Goal: Task Accomplishment & Management: Use online tool/utility

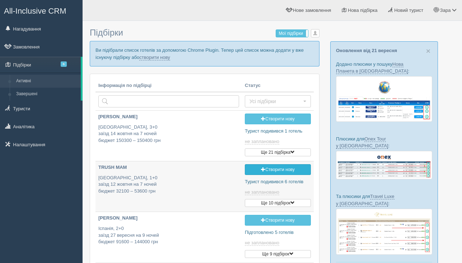
type input "[DATE] 15:50"
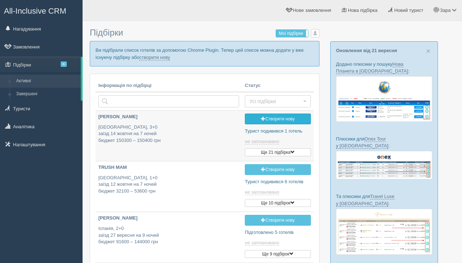
click at [291, 122] on link "Створити нову" at bounding box center [278, 118] width 66 height 11
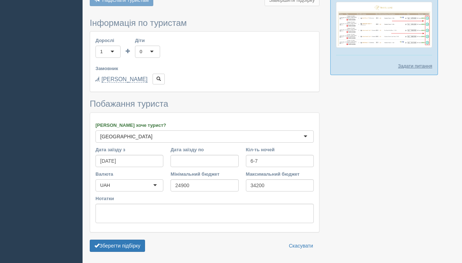
scroll to position [232, 0]
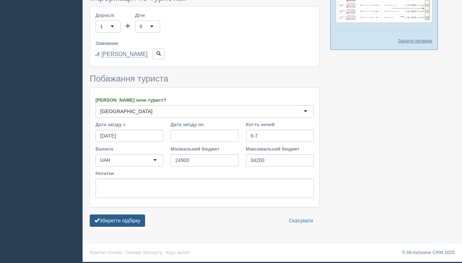
click at [139, 223] on button "Зберегти підбірку" at bounding box center [117, 220] width 55 height 12
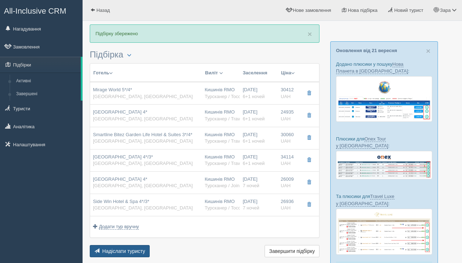
click at [129, 253] on span "Надіслати туристу" at bounding box center [123, 251] width 43 height 6
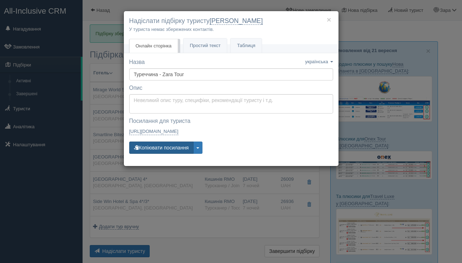
click at [178, 153] on button "Копіювати посилання" at bounding box center [161, 147] width 64 height 12
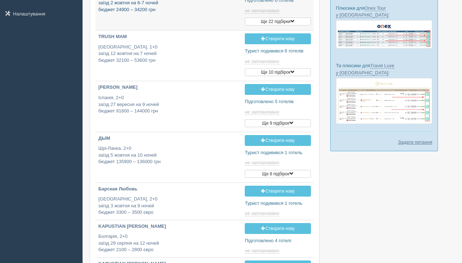
type input "2025-09-26 18:30"
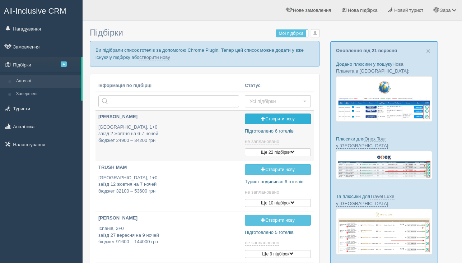
click at [265, 119] on link "Створити нову" at bounding box center [278, 118] width 66 height 11
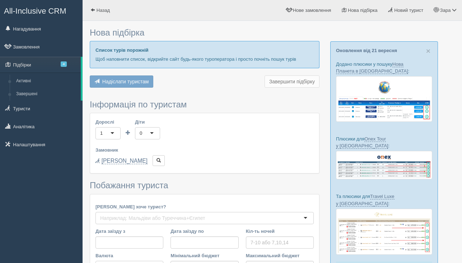
type input "7"
type input "23900"
type input "33500"
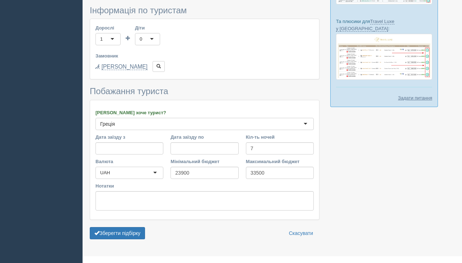
scroll to position [185, 0]
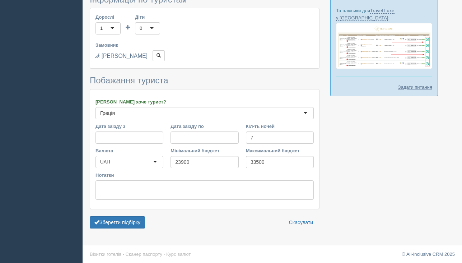
click at [130, 230] on form "Інформація по туристам Дорослі 1 1 Діти 0 0 Вік дітей Замовник Обрати туриста..…" at bounding box center [205, 113] width 230 height 237
click at [128, 220] on button "Зберегти підбірку" at bounding box center [117, 222] width 55 height 12
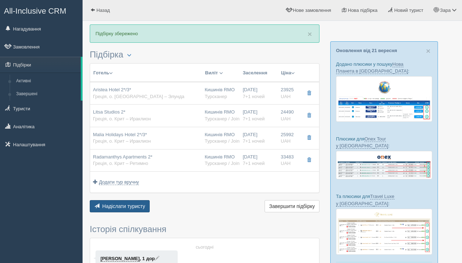
click at [129, 204] on span "Надіслати туристу" at bounding box center [123, 206] width 43 height 6
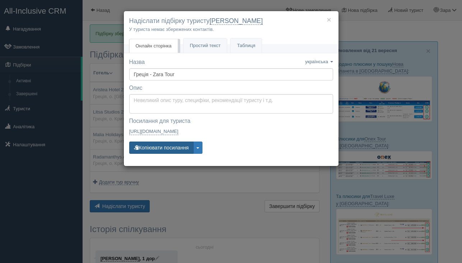
click at [152, 146] on button "Копіювати посилання" at bounding box center [161, 147] width 64 height 12
